Goal: Task Accomplishment & Management: Use online tool/utility

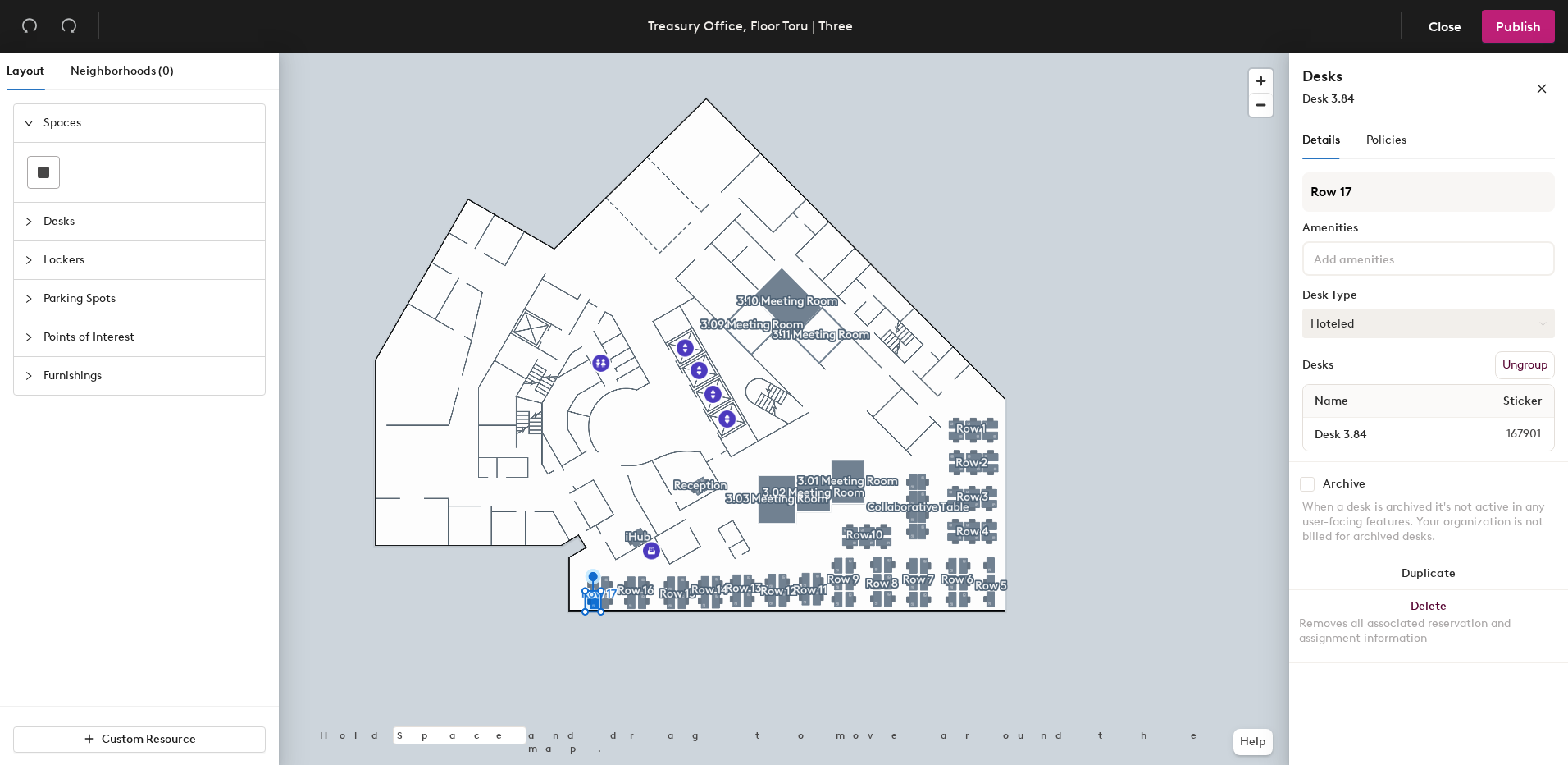
click at [1346, 320] on button "Hoteled" at bounding box center [1428, 323] width 252 height 30
click at [1345, 320] on button "Hoteled" at bounding box center [1428, 323] width 252 height 30
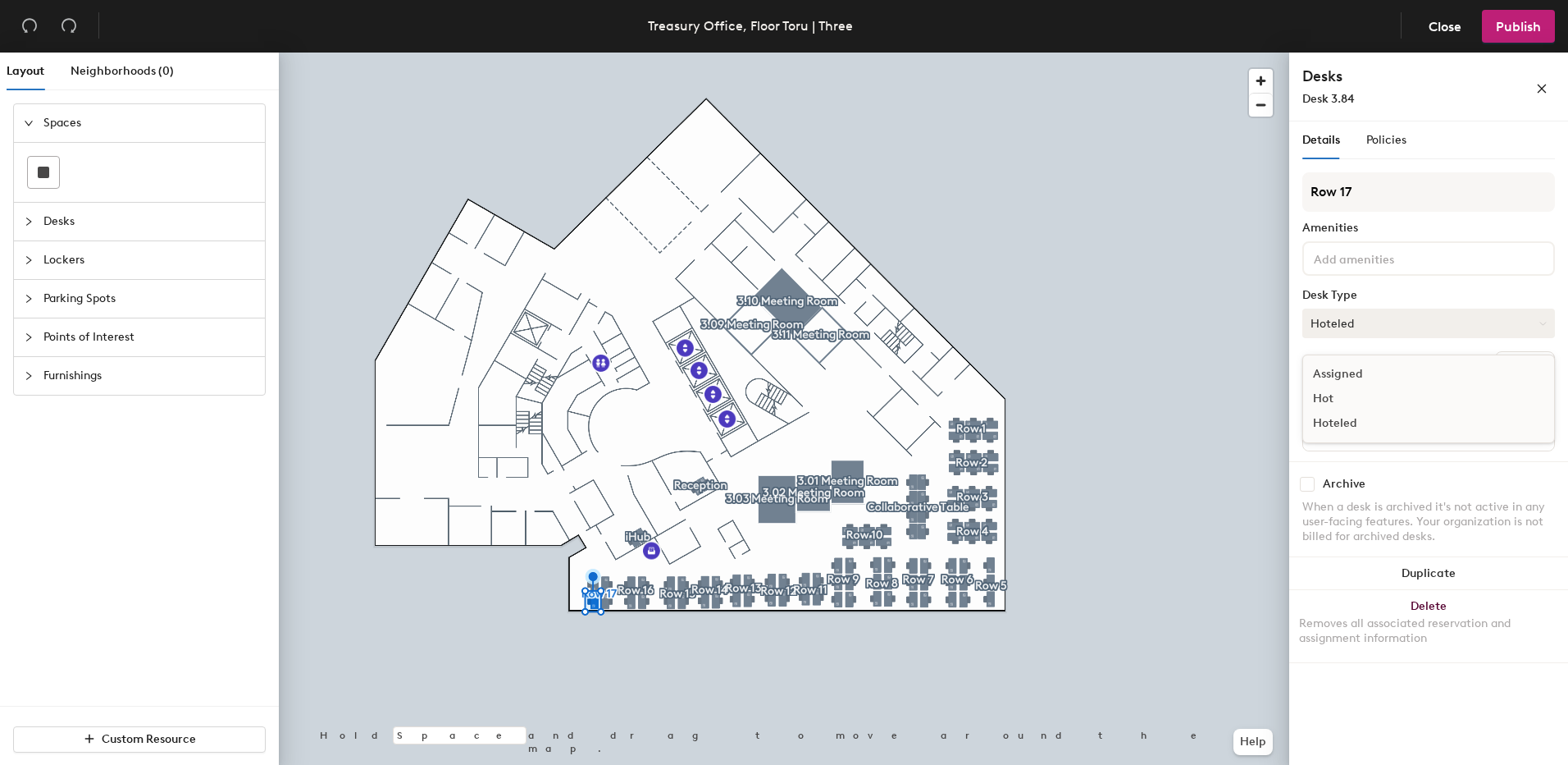
click at [1345, 320] on button "Hoteled" at bounding box center [1428, 323] width 252 height 30
click at [1401, 147] on div "Policies" at bounding box center [1386, 140] width 40 height 18
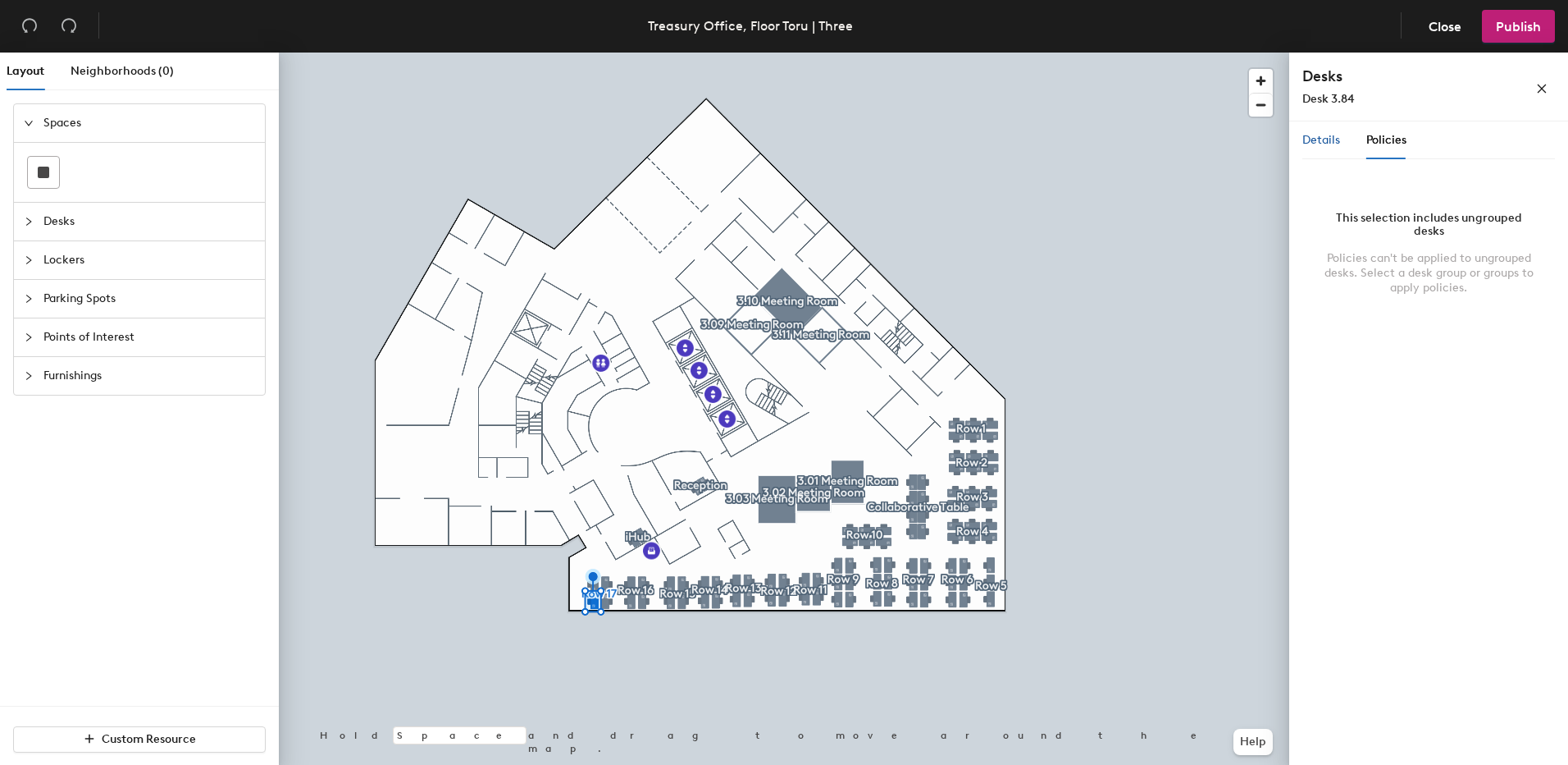
click at [1315, 146] on span "Details" at bounding box center [1321, 139] width 38 height 14
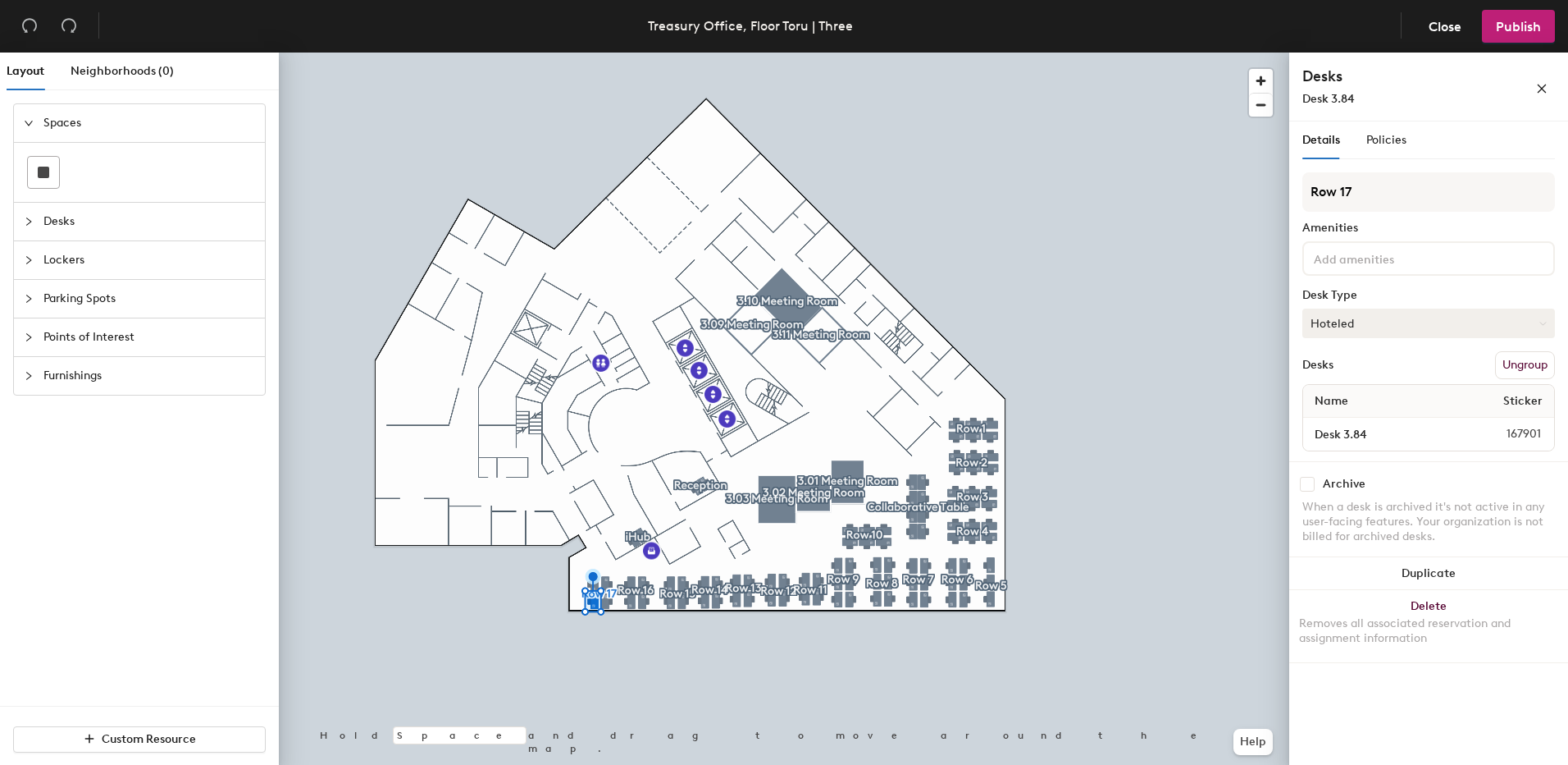
click at [1365, 329] on button "Hoteled" at bounding box center [1428, 323] width 252 height 30
click at [1332, 370] on div "Assigned" at bounding box center [1385, 373] width 164 height 24
click at [1361, 257] on input at bounding box center [1384, 258] width 147 height 20
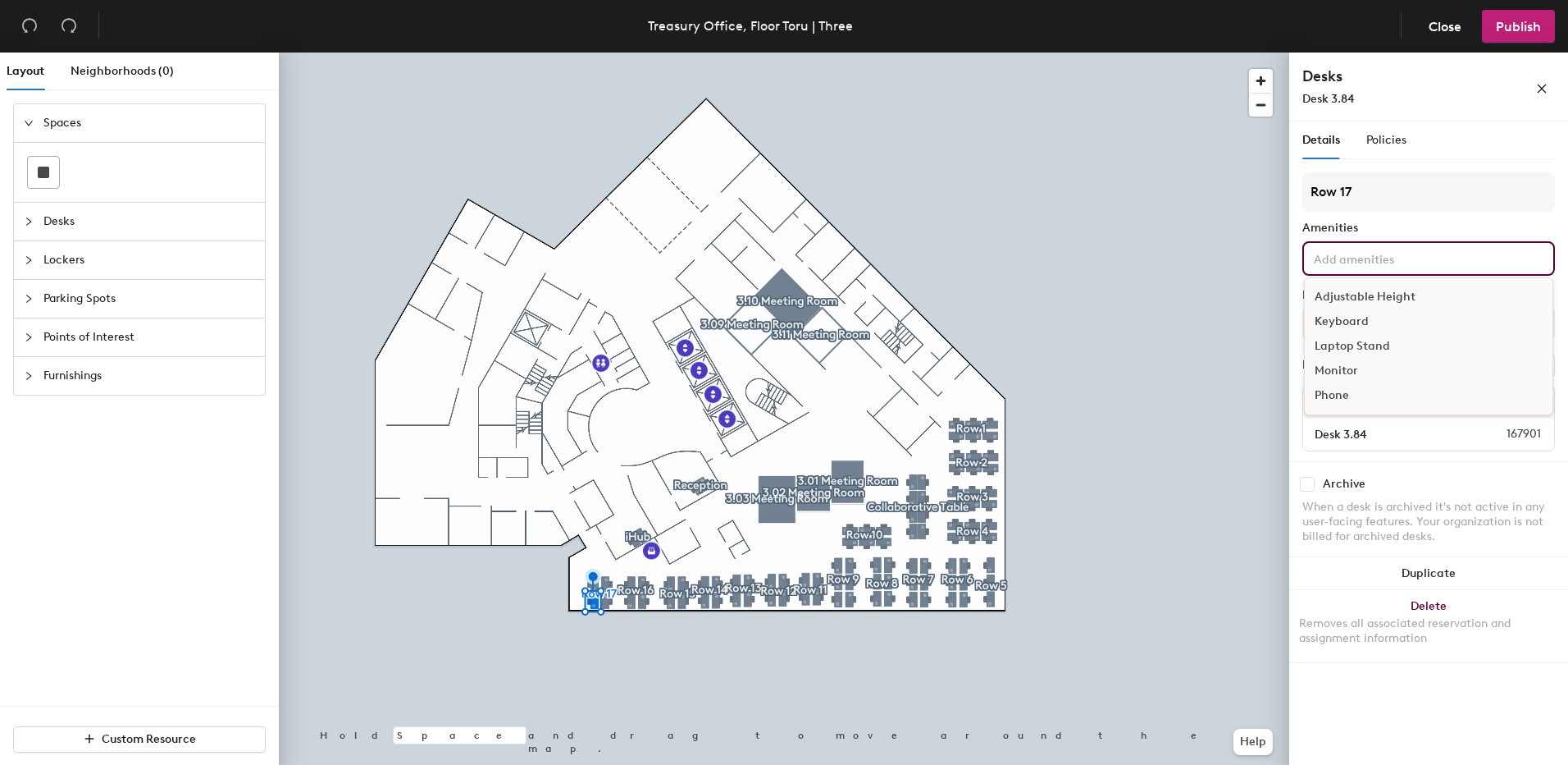
click at [1361, 257] on input at bounding box center [1384, 258] width 147 height 20
click at [1463, 152] on div "Details Policies" at bounding box center [1428, 140] width 252 height 38
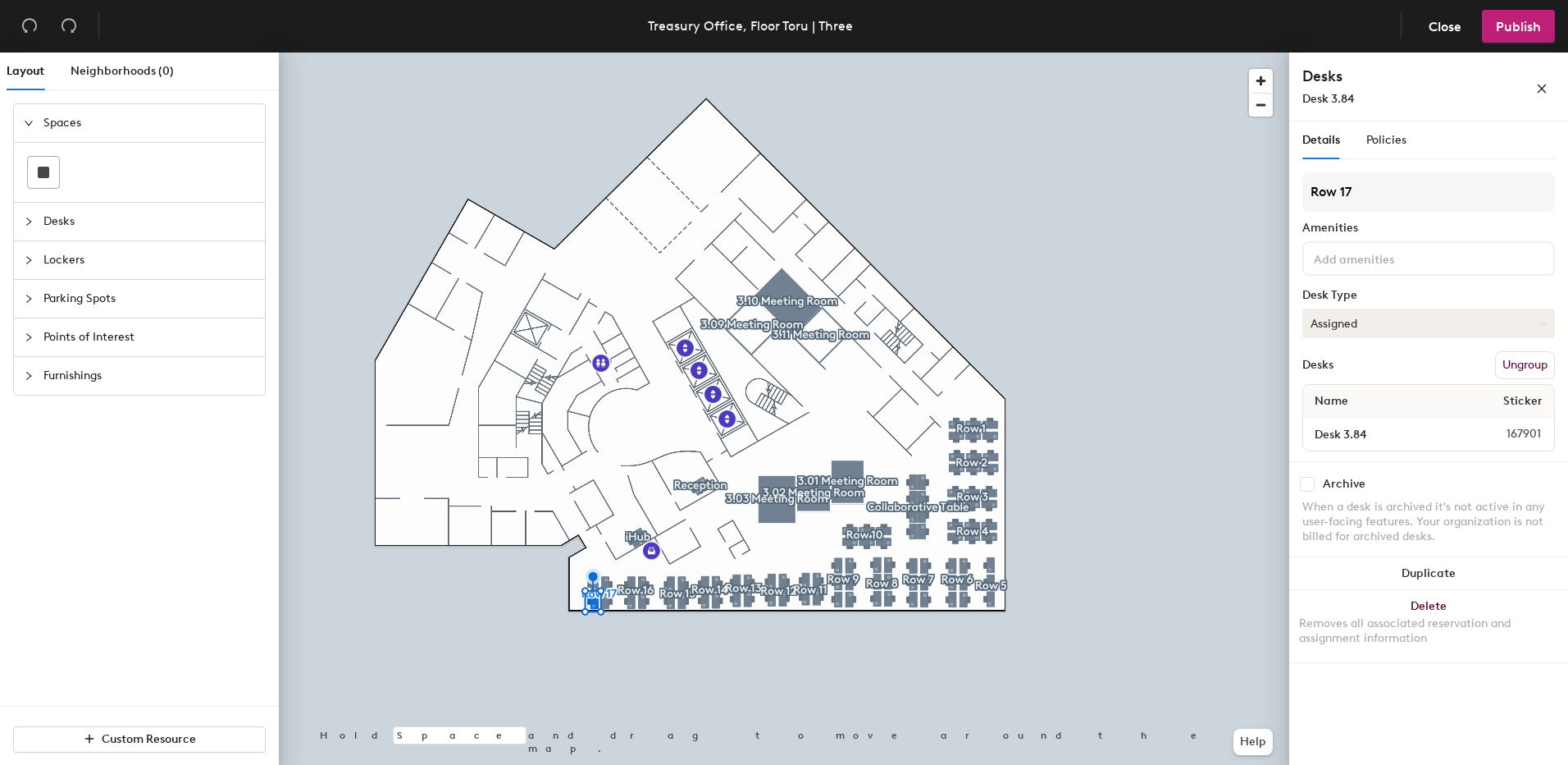
click at [1380, 320] on button "Assigned" at bounding box center [1428, 323] width 252 height 30
click at [1442, 28] on span "Close" at bounding box center [1445, 26] width 33 height 15
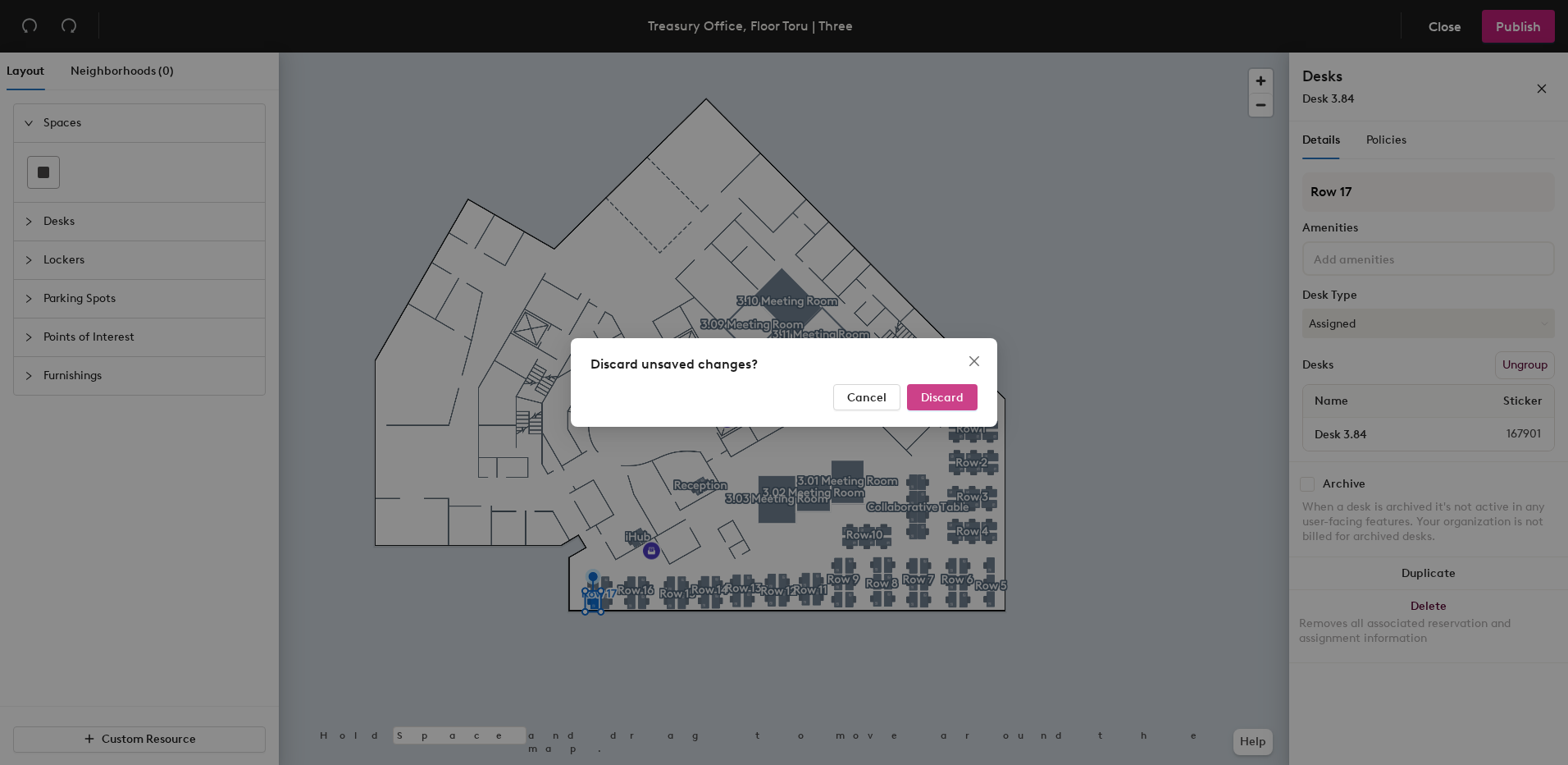
click at [954, 401] on span "Discard" at bounding box center [942, 397] width 42 height 14
